Goal: Transaction & Acquisition: Purchase product/service

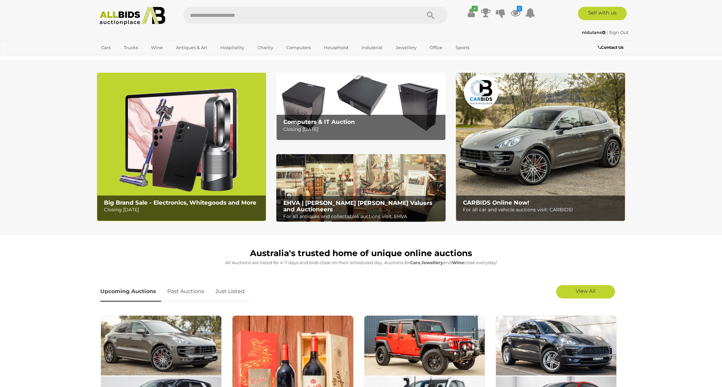
click at [360, 91] on img at bounding box center [360, 107] width 169 height 68
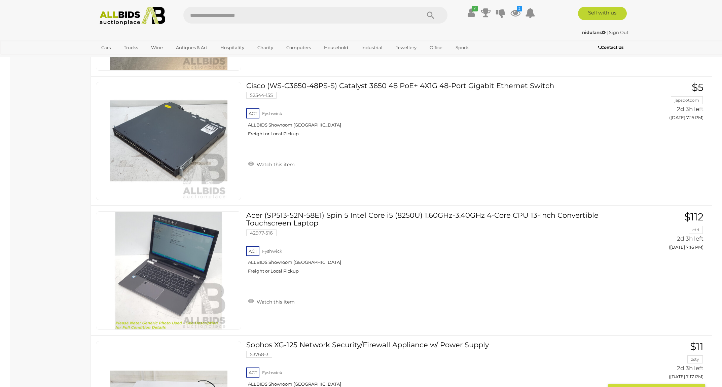
scroll to position [6297, 0]
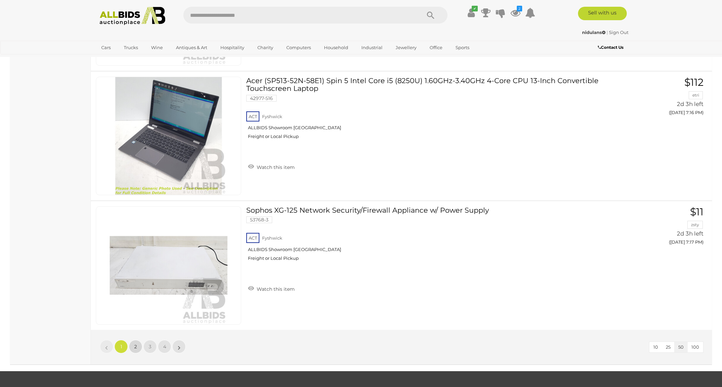
click at [135, 343] on span "2" at bounding box center [135, 346] width 3 height 6
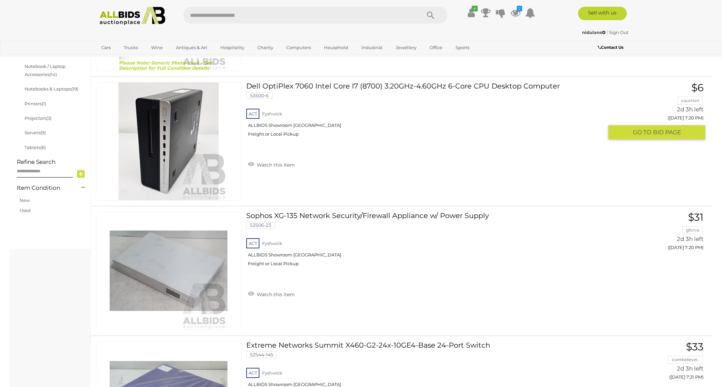
scroll to position [288, 0]
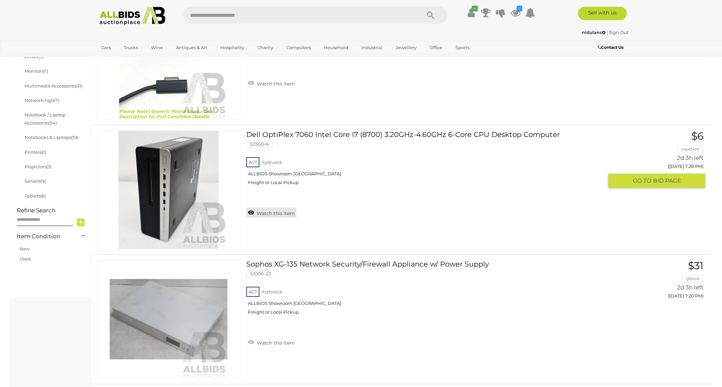
click at [291, 212] on link "Watch this item" at bounding box center [271, 212] width 50 height 10
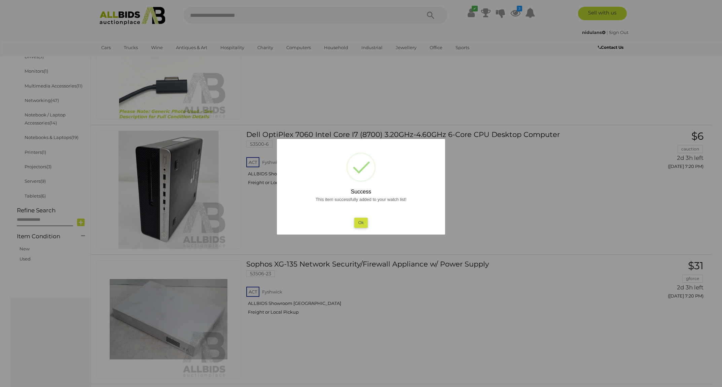
click at [361, 223] on button "Ok" at bounding box center [361, 223] width 14 height 10
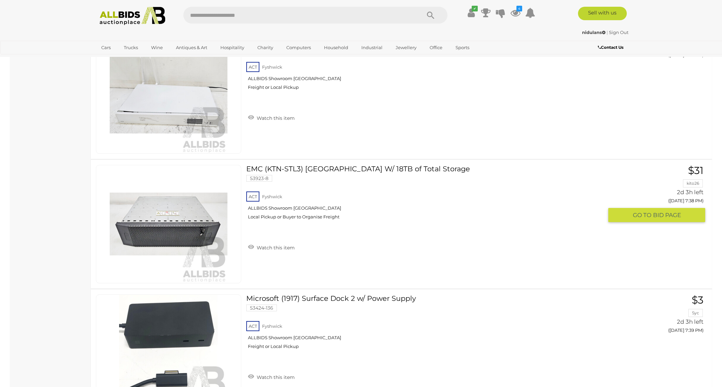
scroll to position [3079, 0]
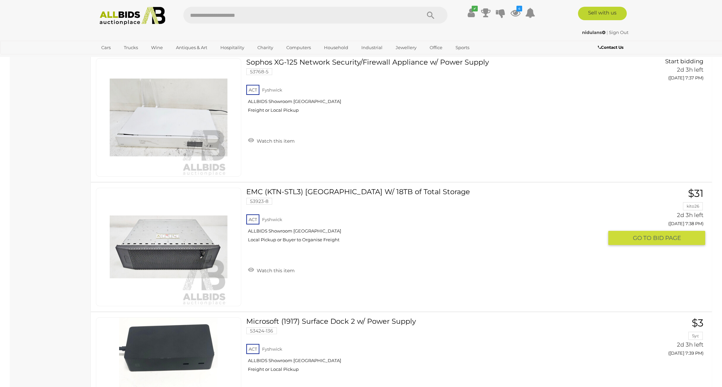
drag, startPoint x: 274, startPoint y: 259, endPoint x: 281, endPoint y: 254, distance: 8.4
click at [274, 265] on link "Watch this item" at bounding box center [271, 270] width 50 height 10
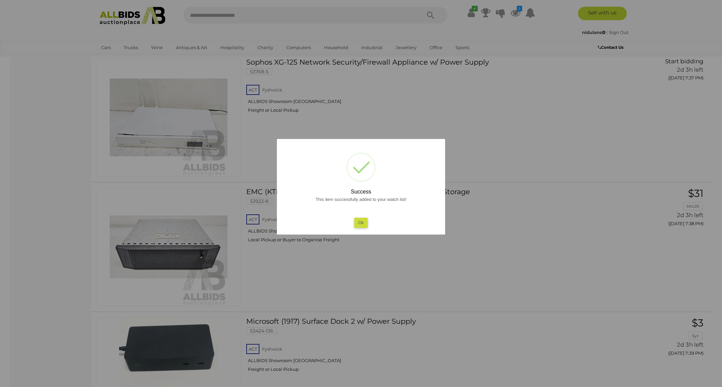
drag, startPoint x: 485, startPoint y: 191, endPoint x: 473, endPoint y: 187, distance: 12.1
click at [485, 191] on div at bounding box center [361, 193] width 722 height 387
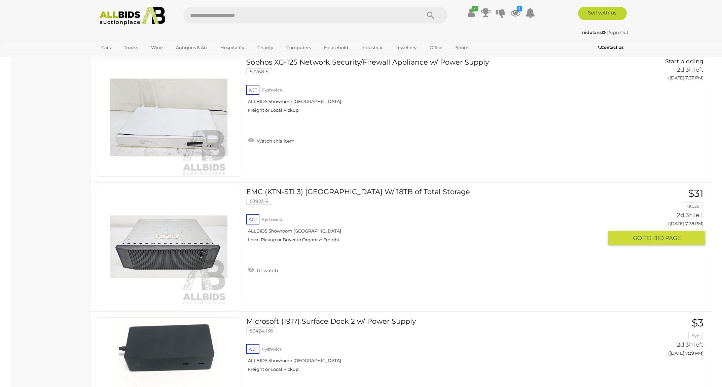
click at [459, 188] on link "EMC (KTN-STL3) 15-Bay Hard Drive Array W/ 18TB of Total Storage 53923-8 ACT Fys…" at bounding box center [427, 218] width 352 height 60
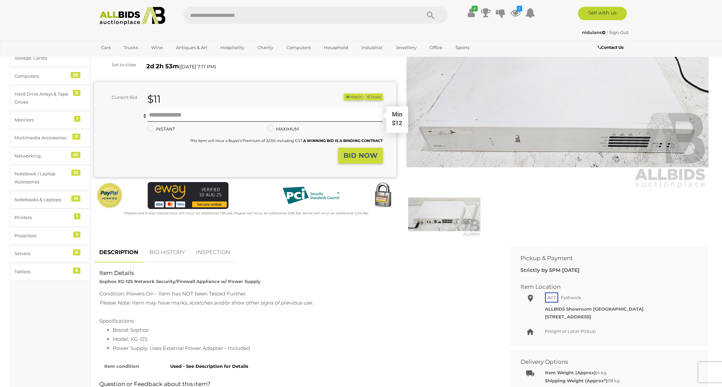
scroll to position [235, 0]
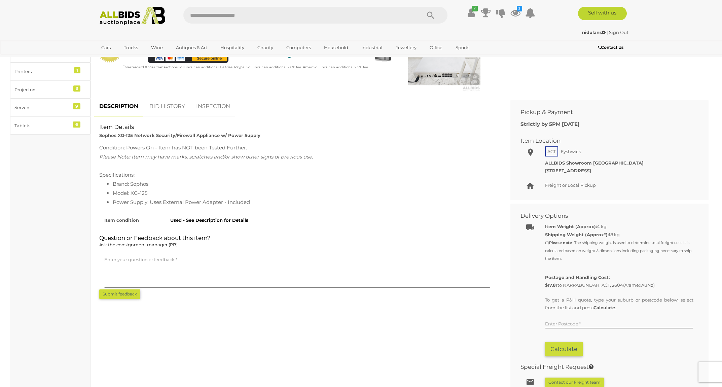
drag, startPoint x: 151, startPoint y: 194, endPoint x: 131, endPoint y: 195, distance: 19.5
click at [131, 195] on li "Model: XG-125" at bounding box center [304, 192] width 382 height 9
copy li "XG-125"
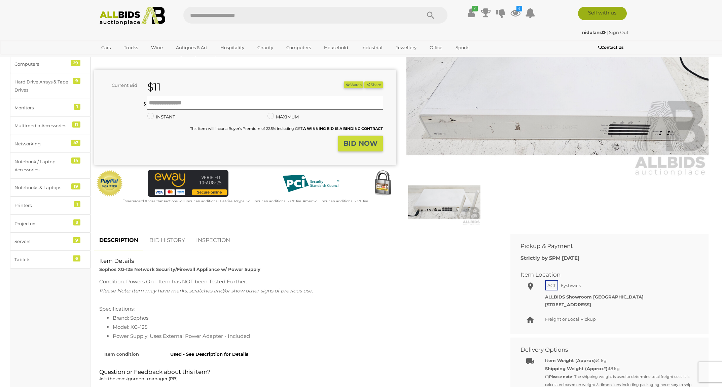
scroll to position [101, 0]
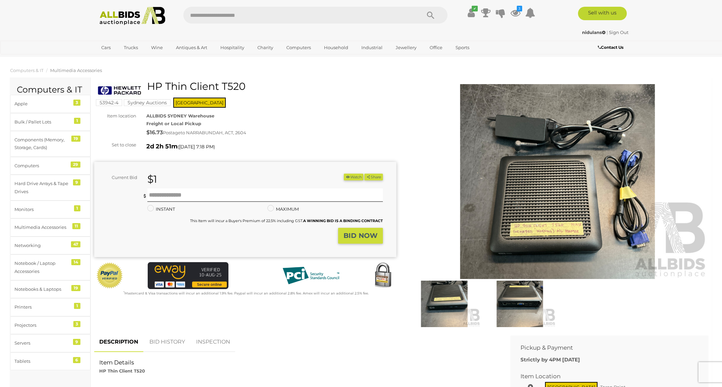
drag, startPoint x: 250, startPoint y: 85, endPoint x: 146, endPoint y: 86, distance: 103.9
click at [146, 86] on div "HP Thin Client T520" at bounding box center [246, 90] width 297 height 18
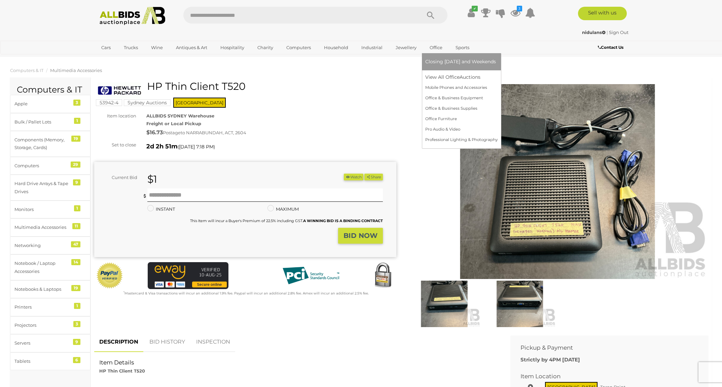
copy div "HP Thin Client T520"
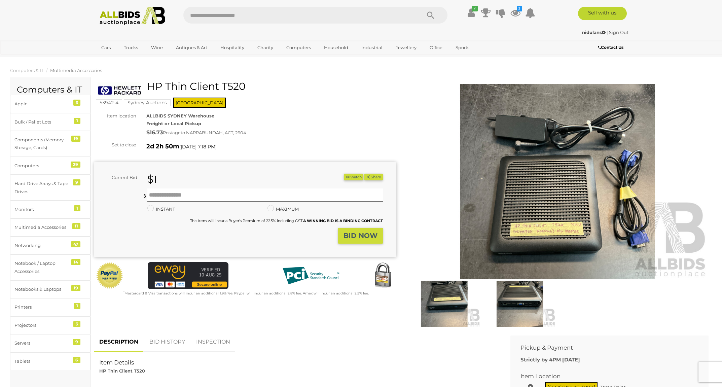
click at [347, 176] on button "Watch" at bounding box center [354, 177] width 20 height 7
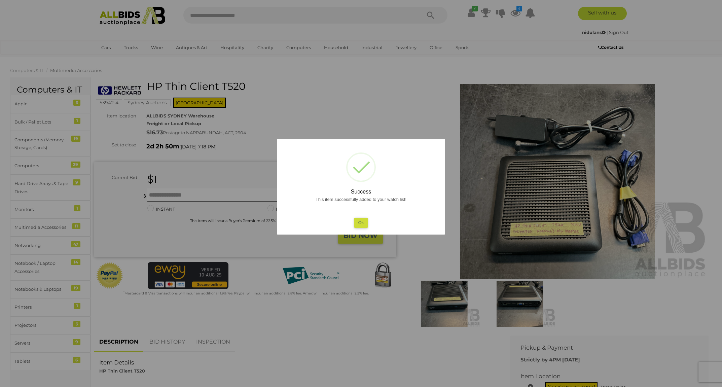
click at [360, 218] on button "Ok" at bounding box center [361, 223] width 14 height 10
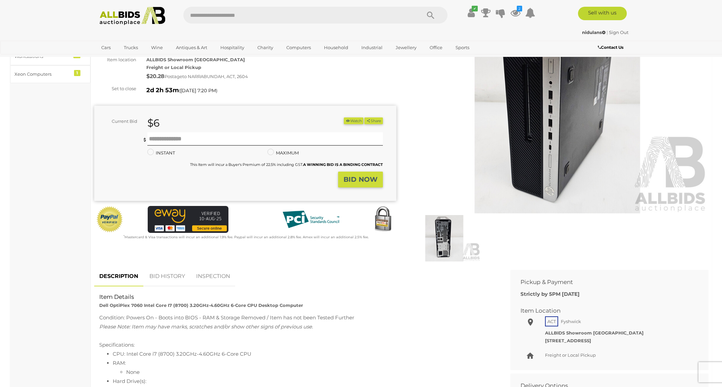
scroll to position [67, 0]
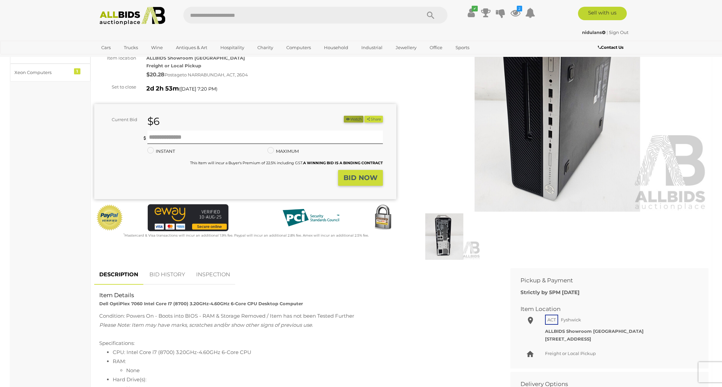
click at [346, 120] on icon "button" at bounding box center [347, 119] width 5 height 4
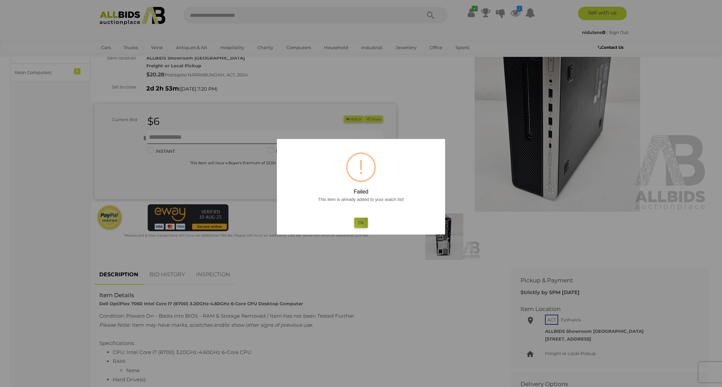
drag, startPoint x: 355, startPoint y: 226, endPoint x: 363, endPoint y: 220, distance: 10.3
click at [356, 226] on button "Ok" at bounding box center [361, 223] width 14 height 10
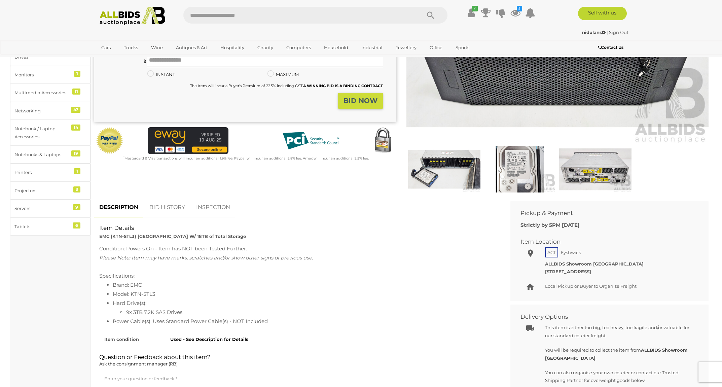
scroll to position [168, 0]
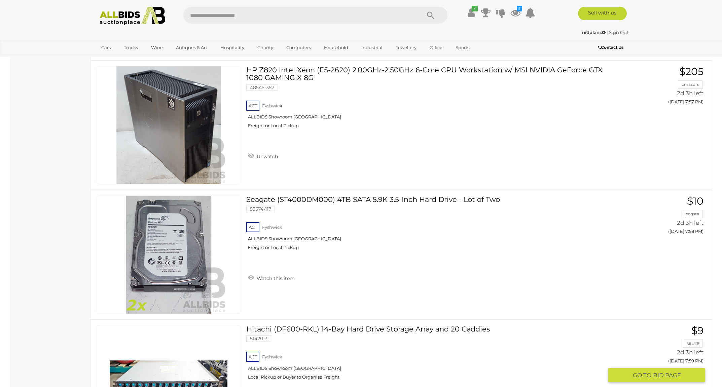
scroll to position [6278, 0]
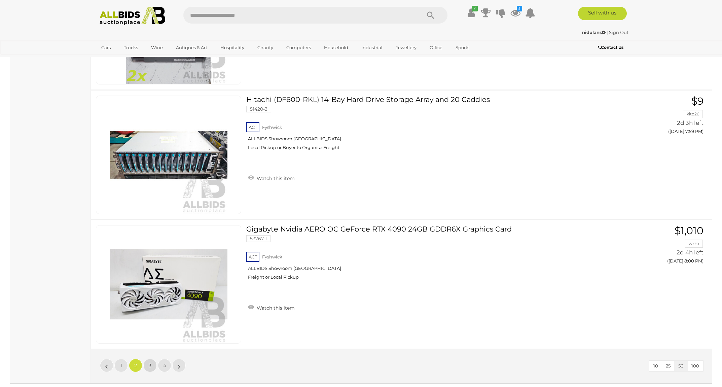
click at [148, 358] on link "3" at bounding box center [149, 364] width 13 height 13
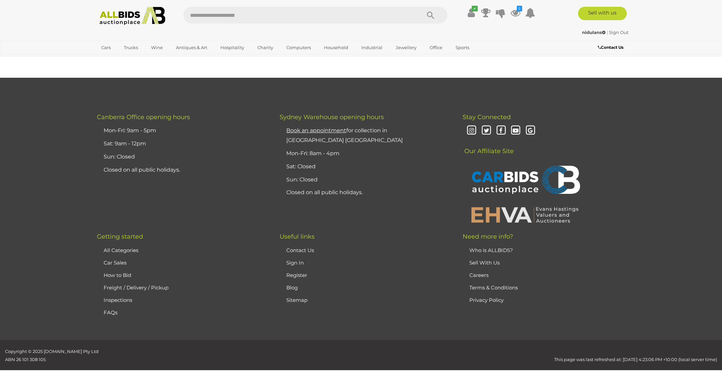
scroll to position [86, 0]
